Goal: Task Accomplishment & Management: Use online tool/utility

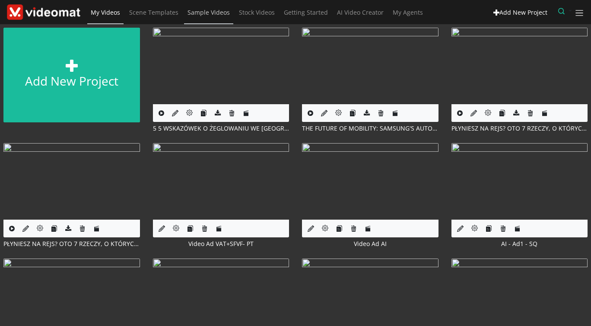
click at [199, 14] on span "Sample Videos" at bounding box center [209, 12] width 42 height 8
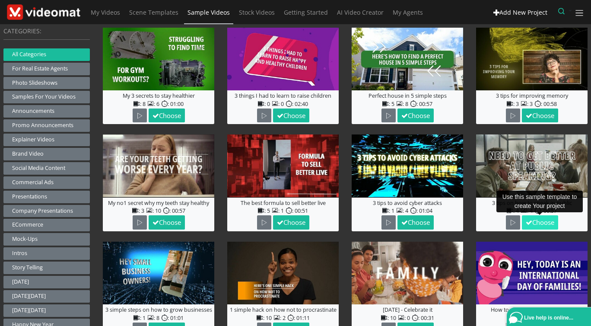
click at [541, 223] on button "Choose" at bounding box center [540, 222] width 36 height 14
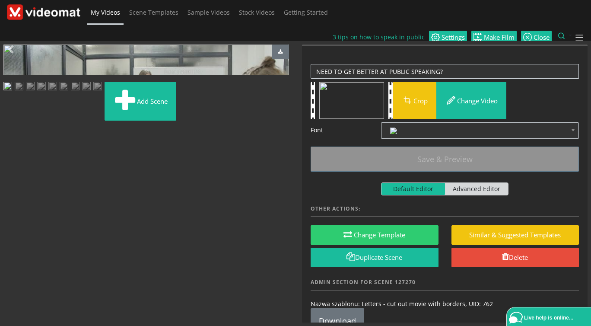
click at [98, 13] on span "My Videos" at bounding box center [105, 12] width 29 height 8
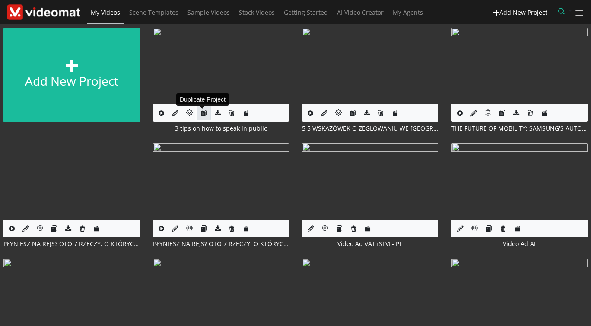
click at [203, 115] on icon "button" at bounding box center [204, 113] width 6 height 6
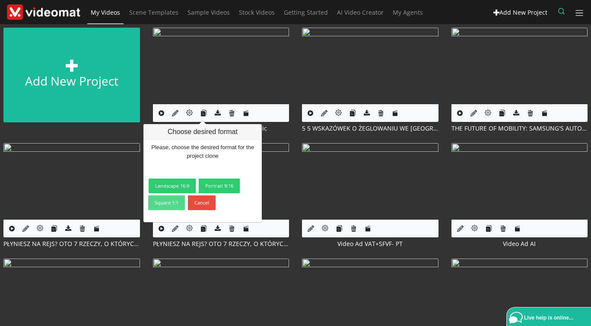
click at [171, 204] on link "Square 1:1" at bounding box center [166, 202] width 37 height 15
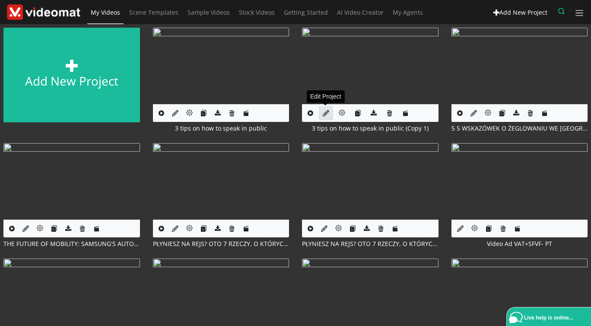
click at [323, 113] on icon at bounding box center [326, 113] width 6 height 6
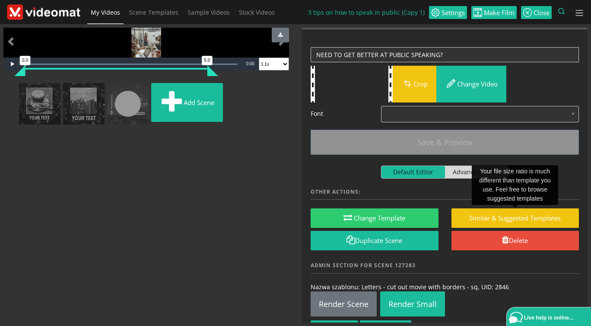
scroll to position [47, 0]
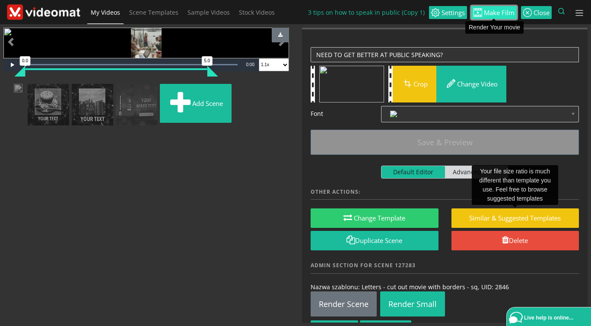
click at [502, 13] on span "Make Film" at bounding box center [498, 13] width 32 height 6
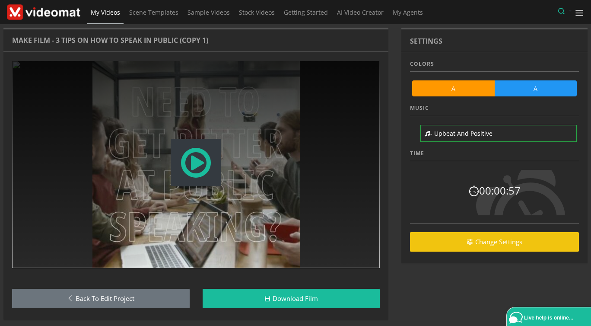
click at [186, 167] on span "Modal Window" at bounding box center [195, 163] width 33 height 38
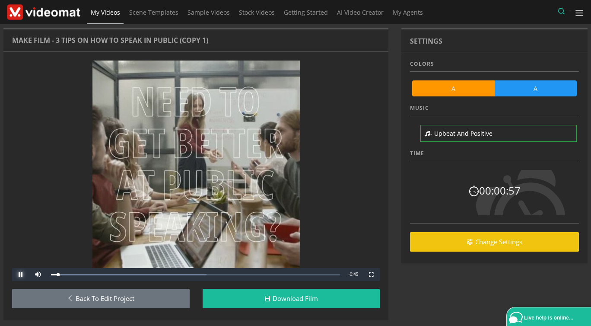
click at [19, 274] on span "Video Player" at bounding box center [20, 274] width 17 height 0
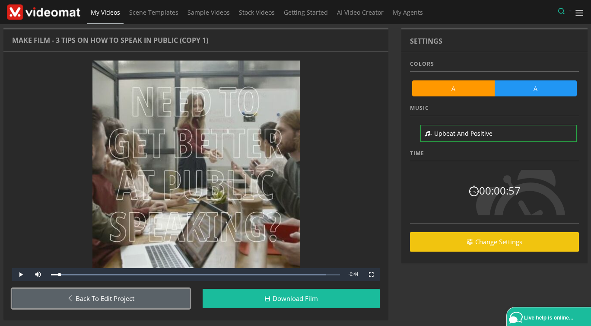
click at [107, 302] on link "Back to Edit Project" at bounding box center [101, 298] width 178 height 19
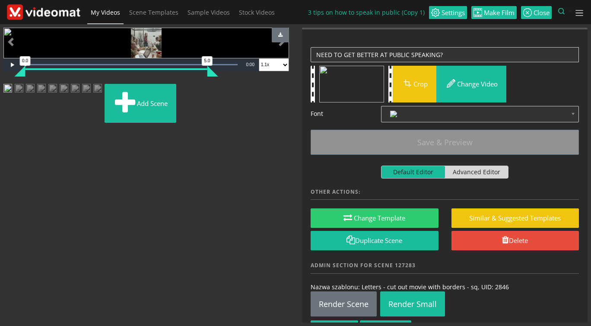
scroll to position [47, 0]
click at [23, 95] on img at bounding box center [19, 89] width 9 height 11
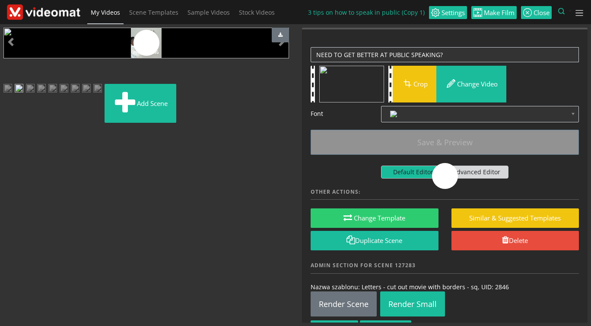
scroll to position [26, 0]
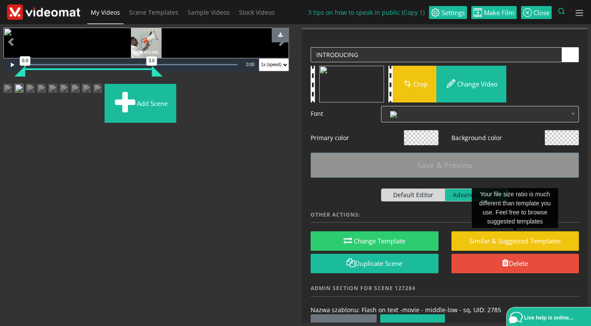
click at [35, 95] on img at bounding box center [30, 89] width 9 height 11
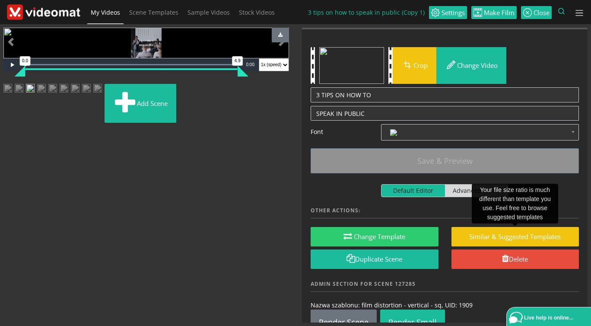
click at [46, 95] on img at bounding box center [41, 89] width 9 height 11
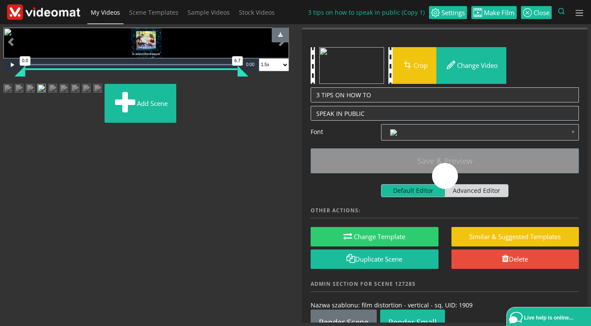
click at [57, 95] on img at bounding box center [52, 89] width 9 height 11
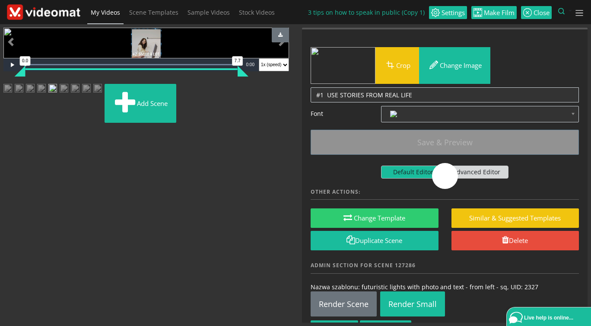
click at [68, 95] on img at bounding box center [64, 89] width 9 height 11
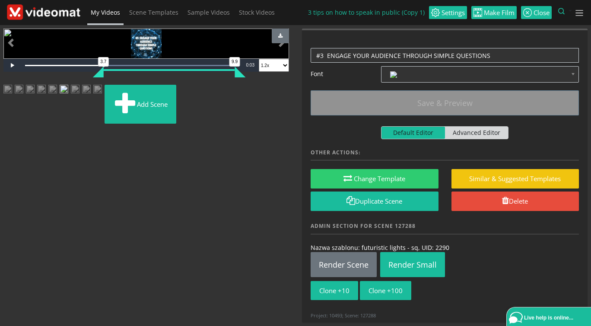
click at [71, 96] on img at bounding box center [75, 90] width 9 height 11
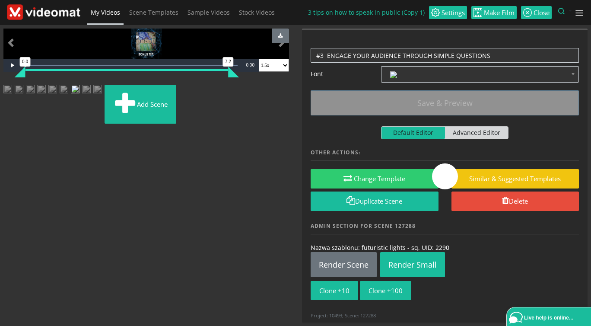
scroll to position [47, 0]
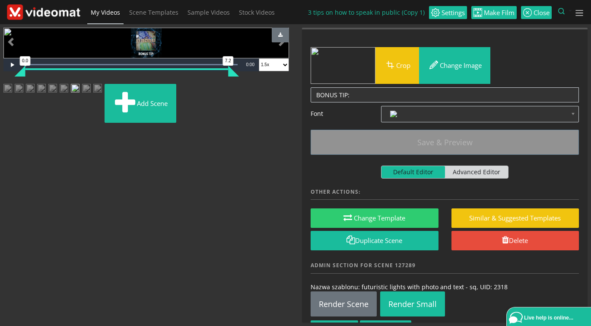
click at [82, 95] on img at bounding box center [86, 89] width 9 height 11
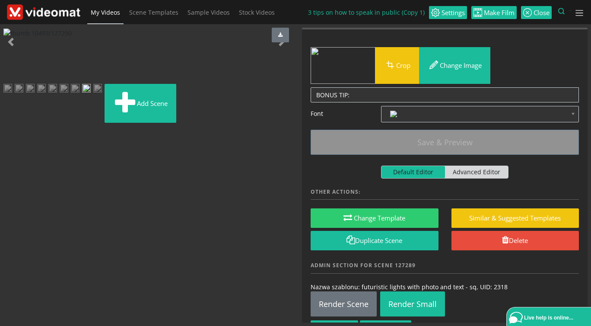
scroll to position [26, 0]
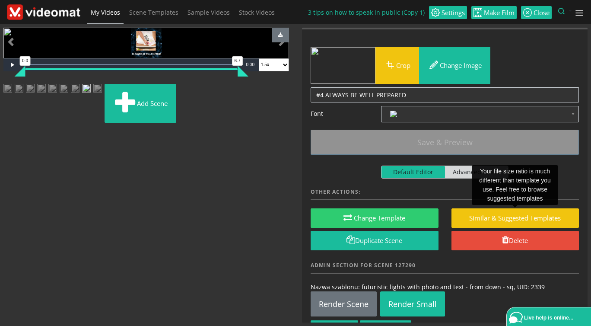
click at [102, 95] on img at bounding box center [97, 89] width 9 height 11
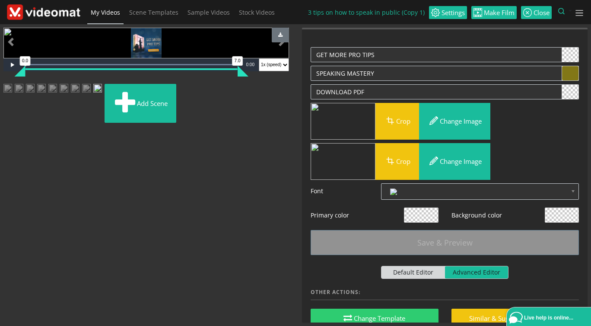
click at [61, 16] on img at bounding box center [43, 12] width 73 height 16
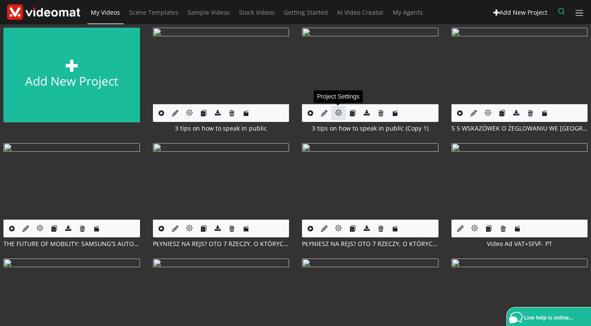
click at [339, 112] on icon at bounding box center [338, 112] width 6 height 6
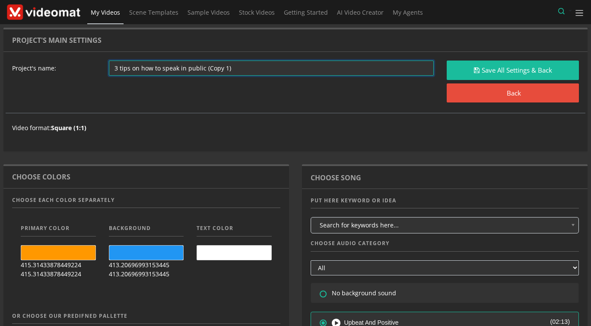
drag, startPoint x: 233, startPoint y: 67, endPoint x: 203, endPoint y: 68, distance: 30.3
click at [203, 68] on input "3 tips on how to speak in public (Copy 1)" at bounding box center [271, 68] width 325 height 15
drag, startPoint x: 221, startPoint y: 66, endPoint x: 179, endPoint y: 70, distance: 42.6
click at [179, 70] on input "3 tips on how to speak in public SQ" at bounding box center [271, 68] width 325 height 15
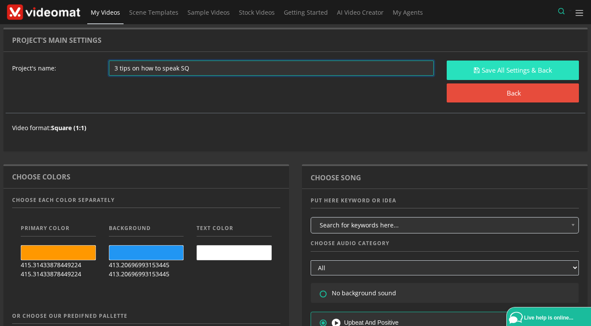
type input "3 tips on how to speak SQ"
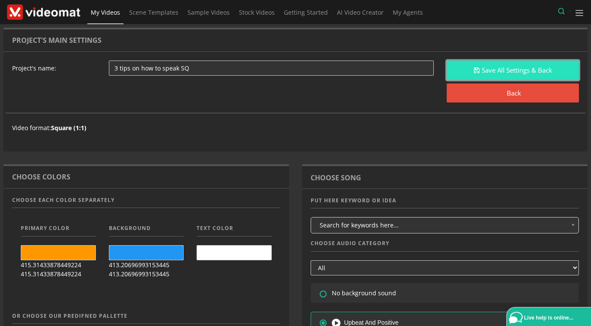
click at [503, 65] on button "Save All Settings & Back" at bounding box center [513, 70] width 132 height 19
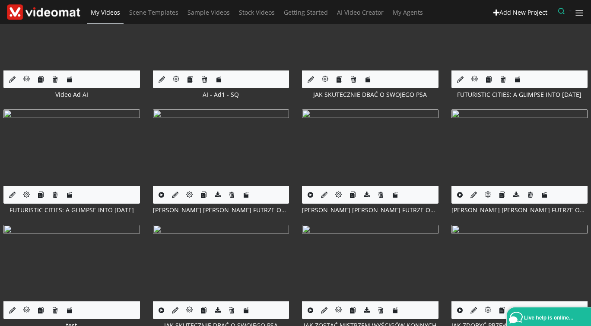
scroll to position [299, 0]
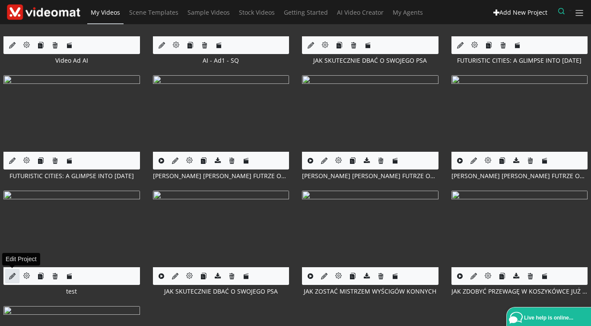
click at [16, 273] on link at bounding box center [12, 276] width 14 height 14
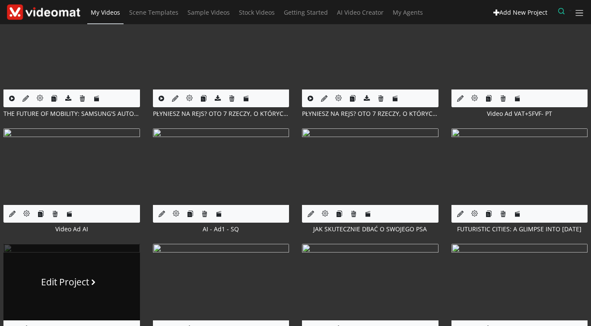
scroll to position [99, 0]
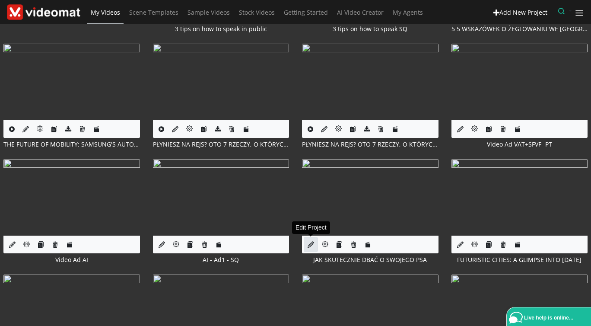
click at [309, 245] on icon at bounding box center [311, 244] width 6 height 6
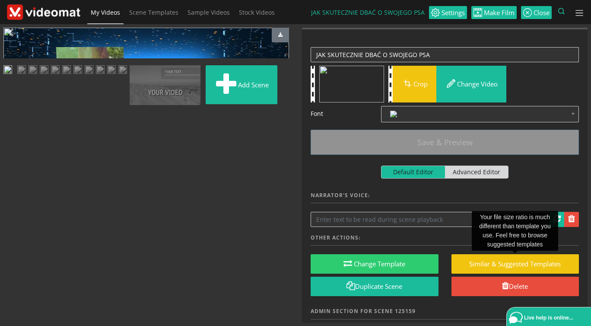
click at [66, 10] on img at bounding box center [43, 12] width 73 height 16
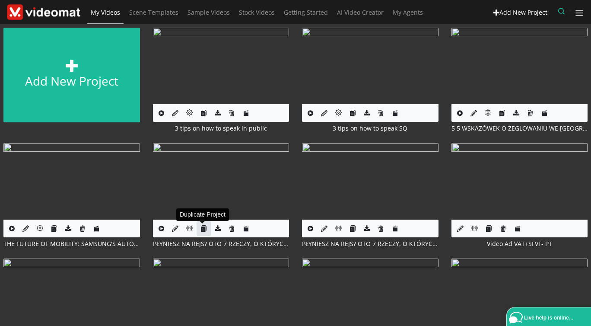
click at [201, 227] on icon "button" at bounding box center [204, 228] width 6 height 6
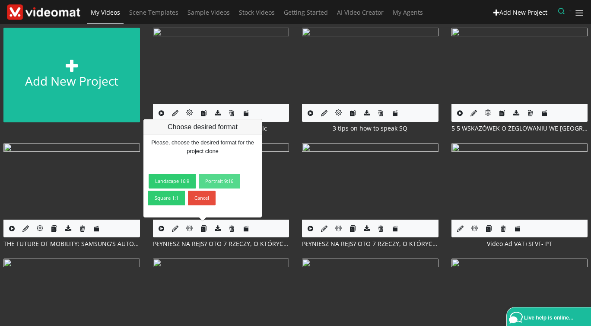
click at [213, 182] on link "Portrait 9:16" at bounding box center [219, 181] width 41 height 15
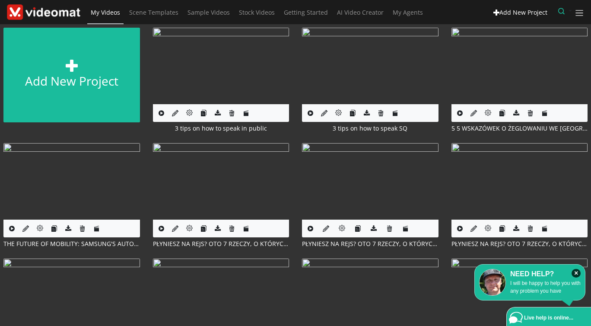
drag, startPoint x: 577, startPoint y: 272, endPoint x: 485, endPoint y: 253, distance: 94.4
click at [574, 272] on icon "×" at bounding box center [576, 273] width 9 height 9
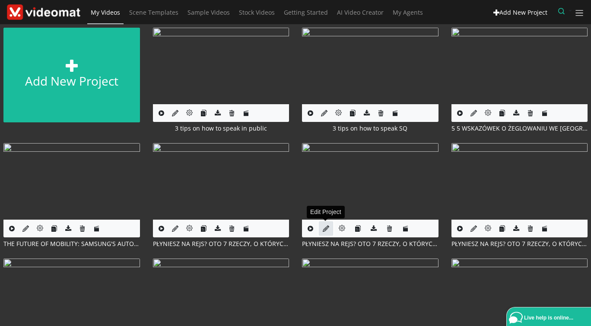
click at [326, 229] on icon at bounding box center [326, 228] width 6 height 6
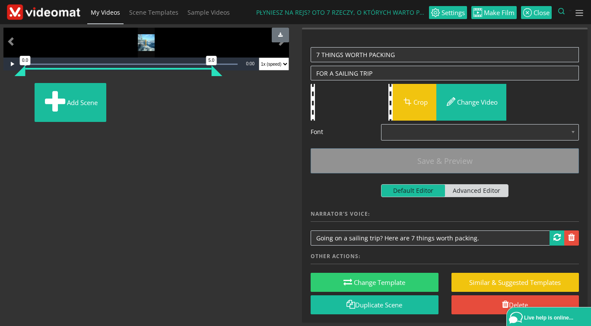
click at [11, 89] on img at bounding box center [11, 89] width 0 height 0
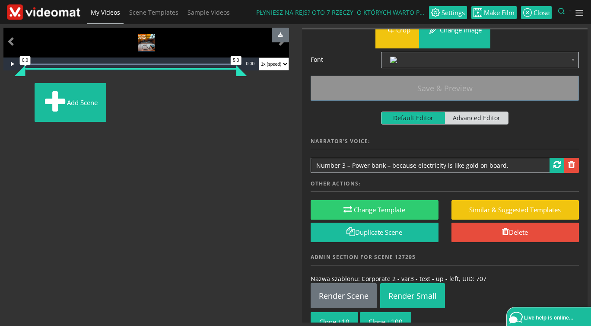
scroll to position [89, 0]
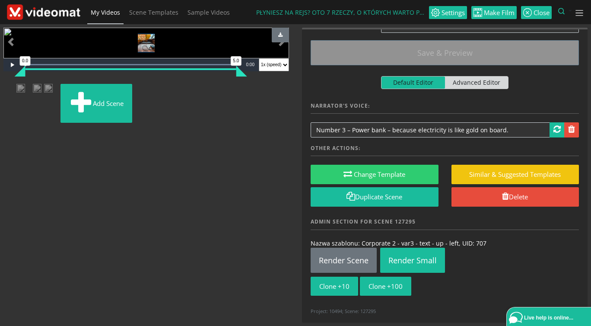
click at [3, 89] on img at bounding box center [3, 89] width 0 height 0
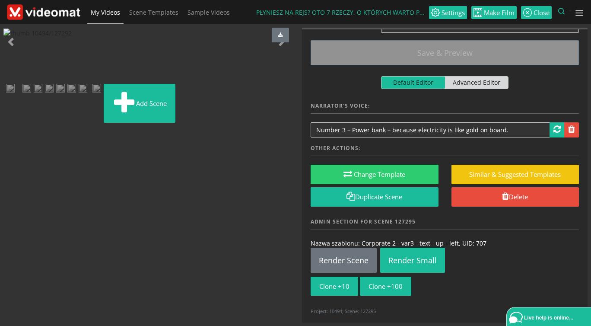
scroll to position [0, 0]
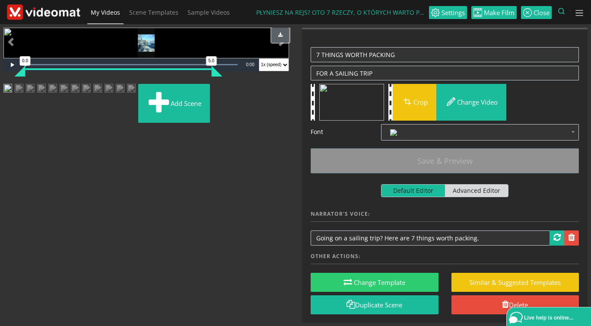
click at [280, 37] on icon "button" at bounding box center [280, 35] width 4 height 5
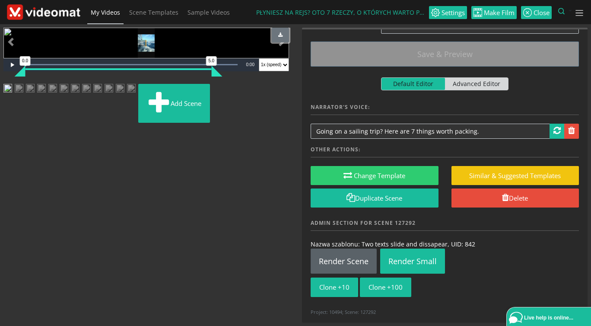
scroll to position [108, 0]
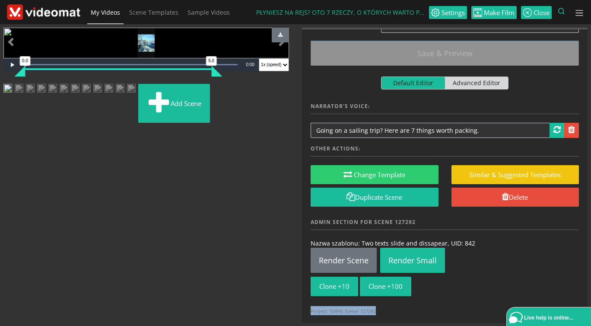
drag, startPoint x: 380, startPoint y: 310, endPoint x: 311, endPoint y: 306, distance: 68.8
click at [311, 306] on div "Project: 10494; Scene: 127292" at bounding box center [445, 310] width 268 height 9
copy small "Project: 10494; Scene: 127292"
click at [46, 99] on img at bounding box center [41, 92] width 9 height 16
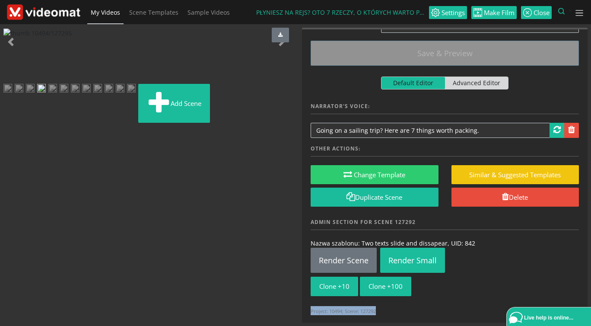
scroll to position [0, 0]
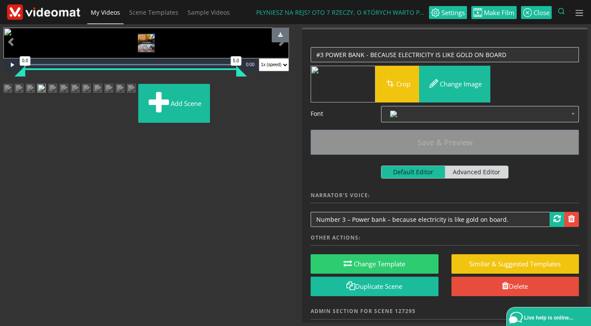
click at [80, 99] on img at bounding box center [75, 92] width 9 height 16
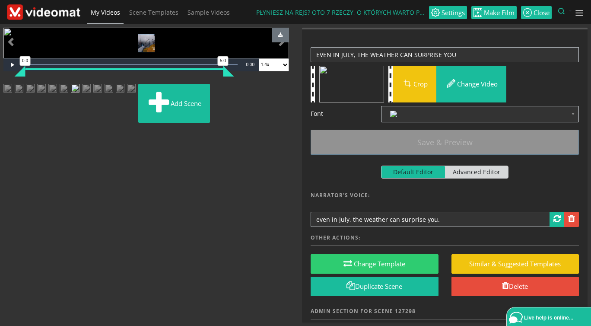
click at [46, 99] on img at bounding box center [41, 92] width 9 height 16
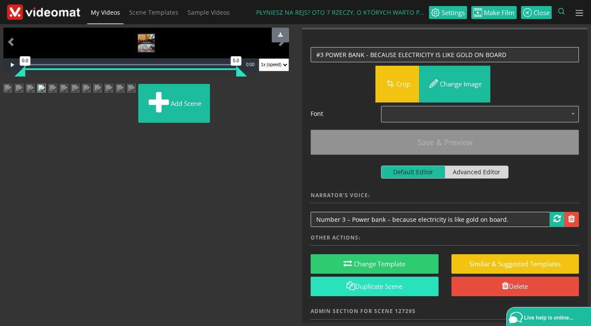
scroll to position [89, 0]
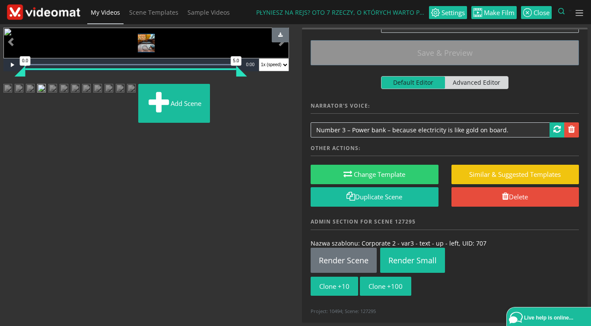
click at [12, 99] on img at bounding box center [7, 92] width 9 height 16
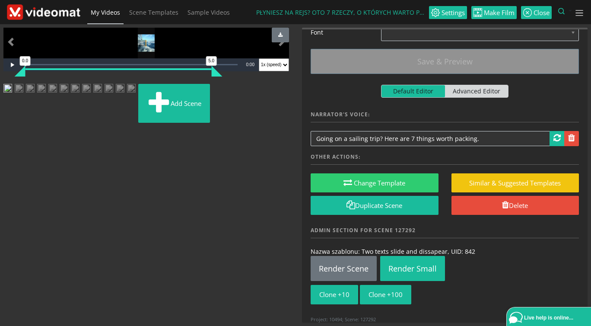
scroll to position [108, 0]
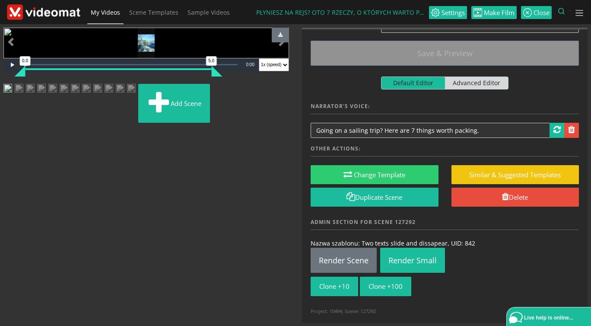
click at [23, 99] on img at bounding box center [19, 92] width 9 height 16
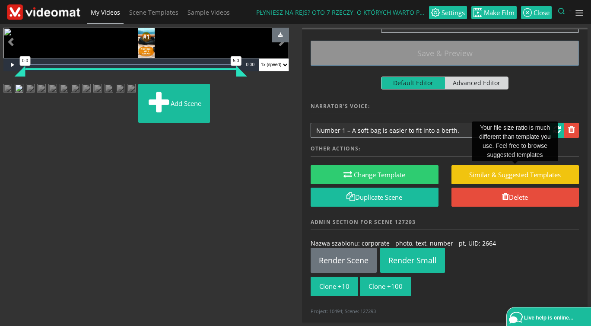
click at [113, 99] on img at bounding box center [109, 92] width 9 height 16
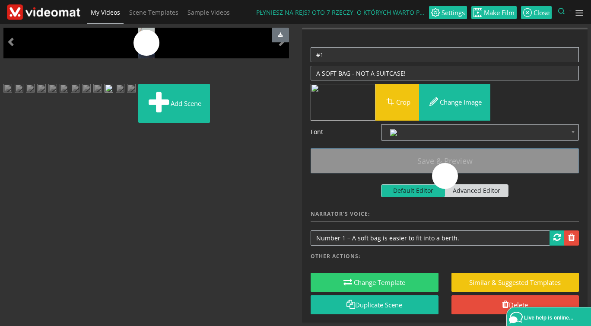
scroll to position [0, 0]
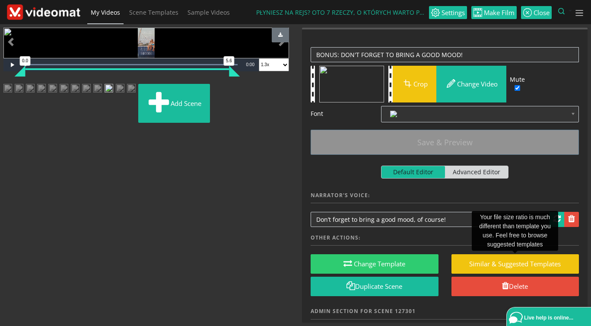
click at [124, 99] on img at bounding box center [120, 92] width 9 height 16
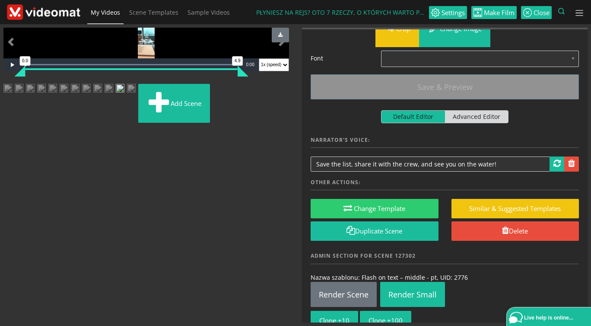
scroll to position [89, 0]
